Goal: Task Accomplishment & Management: Use online tool/utility

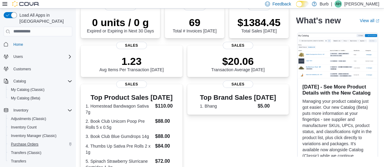
scroll to position [74, 0]
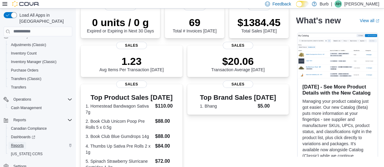
click at [19, 143] on span "Reports" at bounding box center [17, 145] width 13 height 5
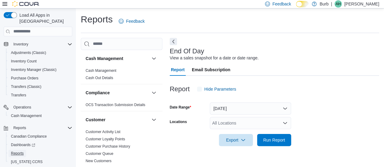
scroll to position [13, 0]
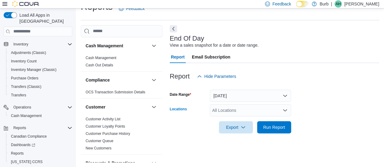
click at [230, 107] on div "All Locations" at bounding box center [250, 110] width 81 height 12
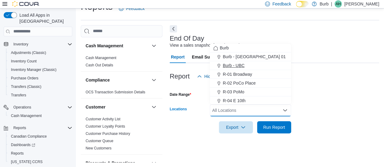
click at [239, 64] on span "Burb - UBC" at bounding box center [234, 66] width 22 height 6
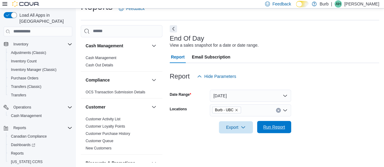
click at [275, 122] on span "Run Report" at bounding box center [274, 127] width 27 height 12
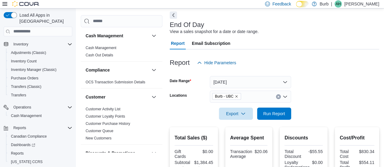
scroll to position [31, 0]
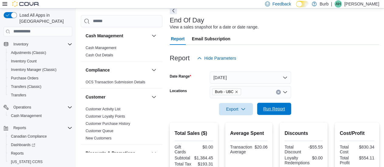
click at [263, 110] on span "Run Report" at bounding box center [274, 109] width 27 height 12
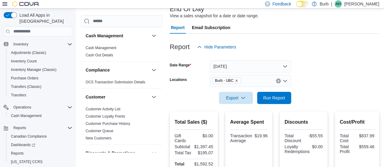
scroll to position [45, 0]
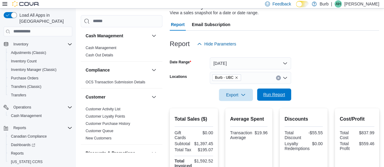
click at [269, 99] on span "Run Report" at bounding box center [274, 95] width 27 height 12
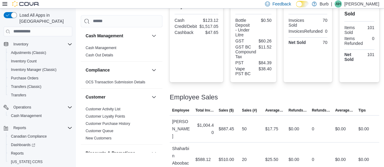
scroll to position [235, 0]
